Goal: Task Accomplishment & Management: Use online tool/utility

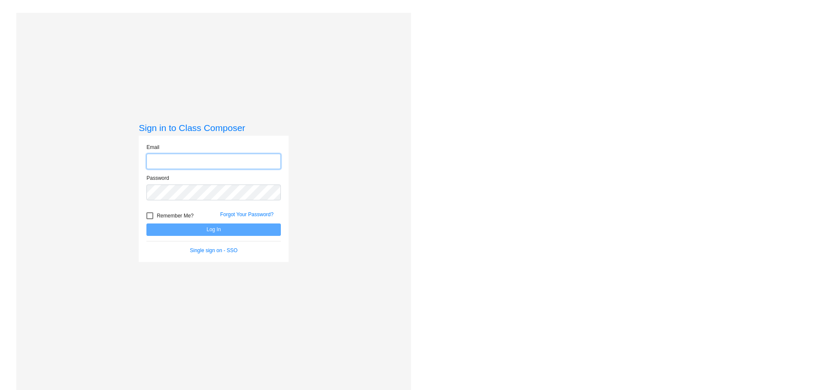
type input "[EMAIL_ADDRESS][DOMAIN_NAME]"
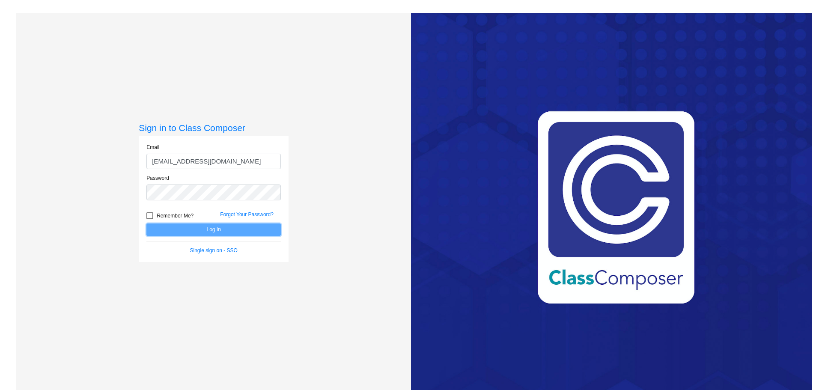
click at [221, 228] on button "Log In" at bounding box center [213, 230] width 134 height 12
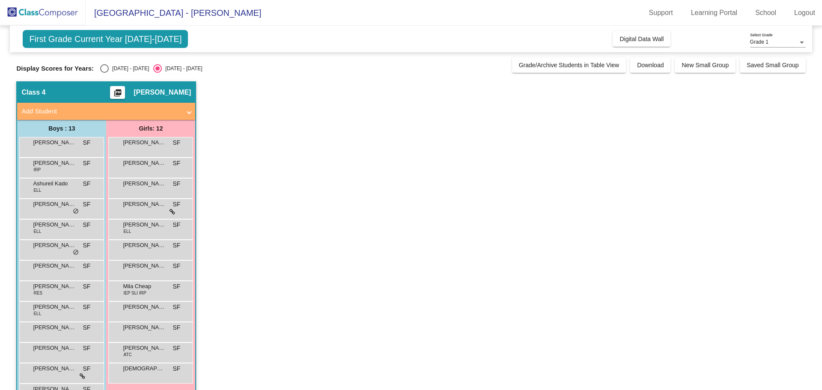
click at [105, 68] on div "Select an option" at bounding box center [104, 68] width 9 height 9
click at [104, 73] on input "2024 - 2025" at bounding box center [104, 73] width 0 height 0
radio input "true"
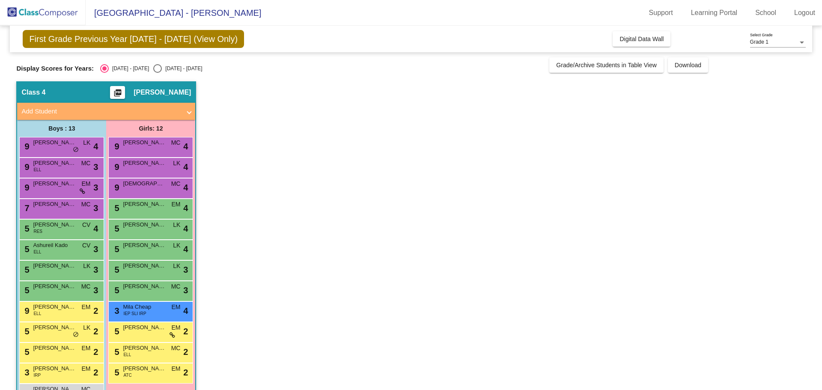
scroll to position [28, 0]
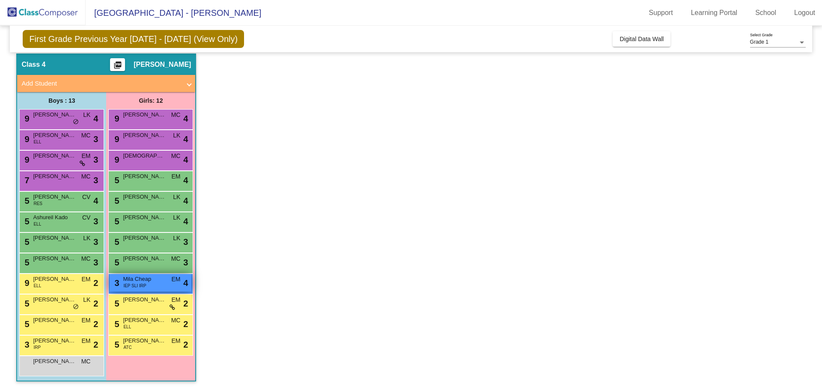
click at [156, 287] on div "3 Mila Cheap IEP SLI IRP EM lock do_not_disturb_alt 4" at bounding box center [151, 283] width 82 height 18
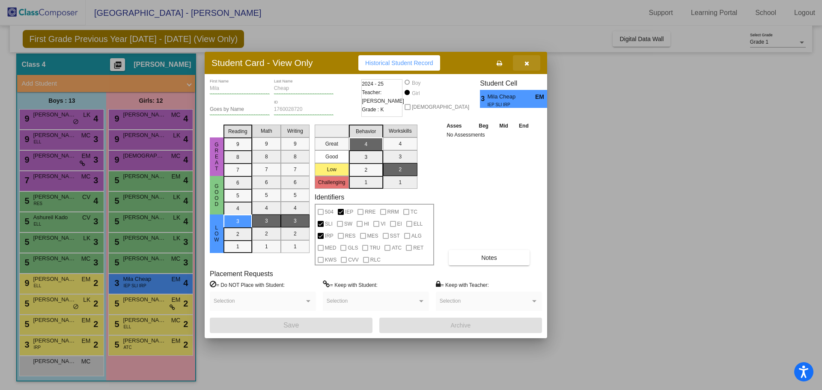
click at [531, 64] on button "button" at bounding box center [526, 62] width 27 height 15
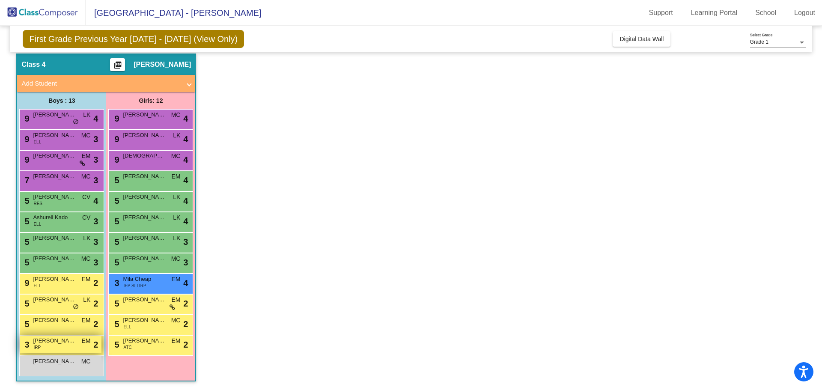
click at [60, 347] on div "3 Arlo Knight IRP EM lock do_not_disturb_alt 2" at bounding box center [61, 345] width 82 height 18
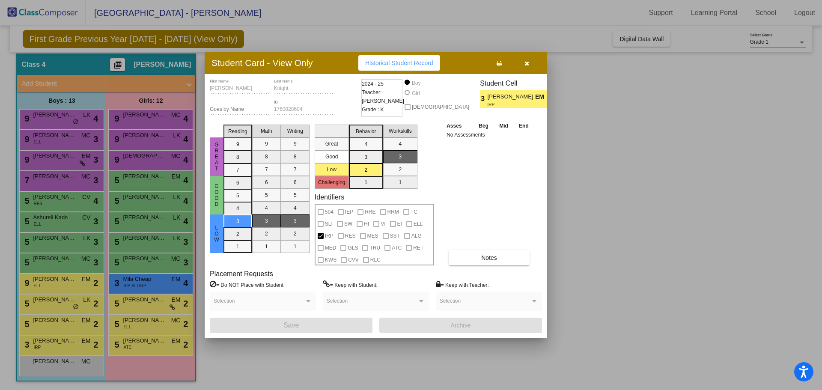
click at [530, 63] on button "button" at bounding box center [526, 62] width 27 height 15
